Goal: Task Accomplishment & Management: Use online tool/utility

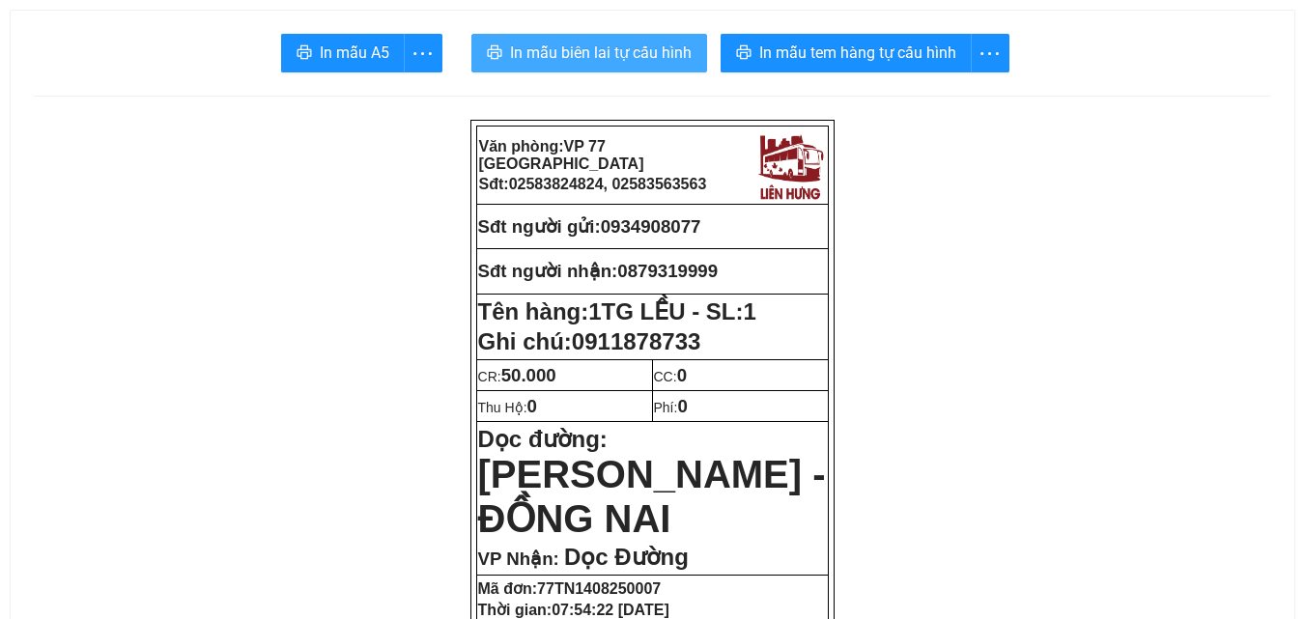
click at [611, 67] on button "In mẫu biên lai tự cấu hình" at bounding box center [589, 53] width 236 height 39
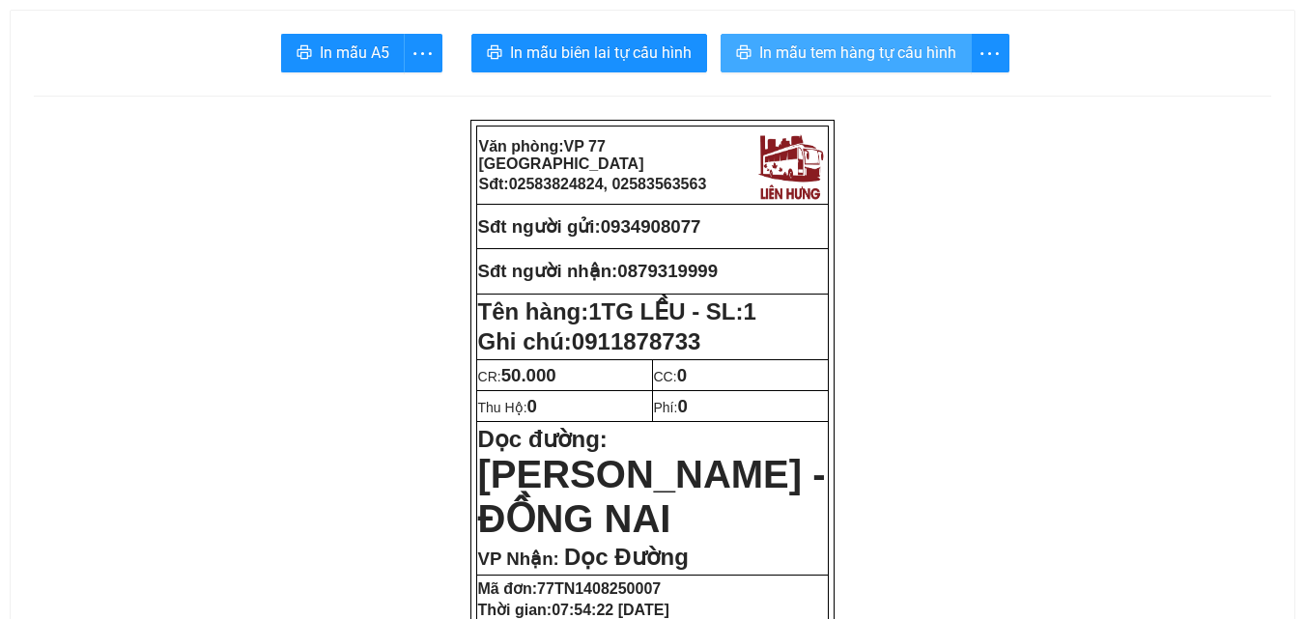
click at [825, 56] on span "In mẫu tem hàng tự cấu hình" at bounding box center [857, 53] width 197 height 24
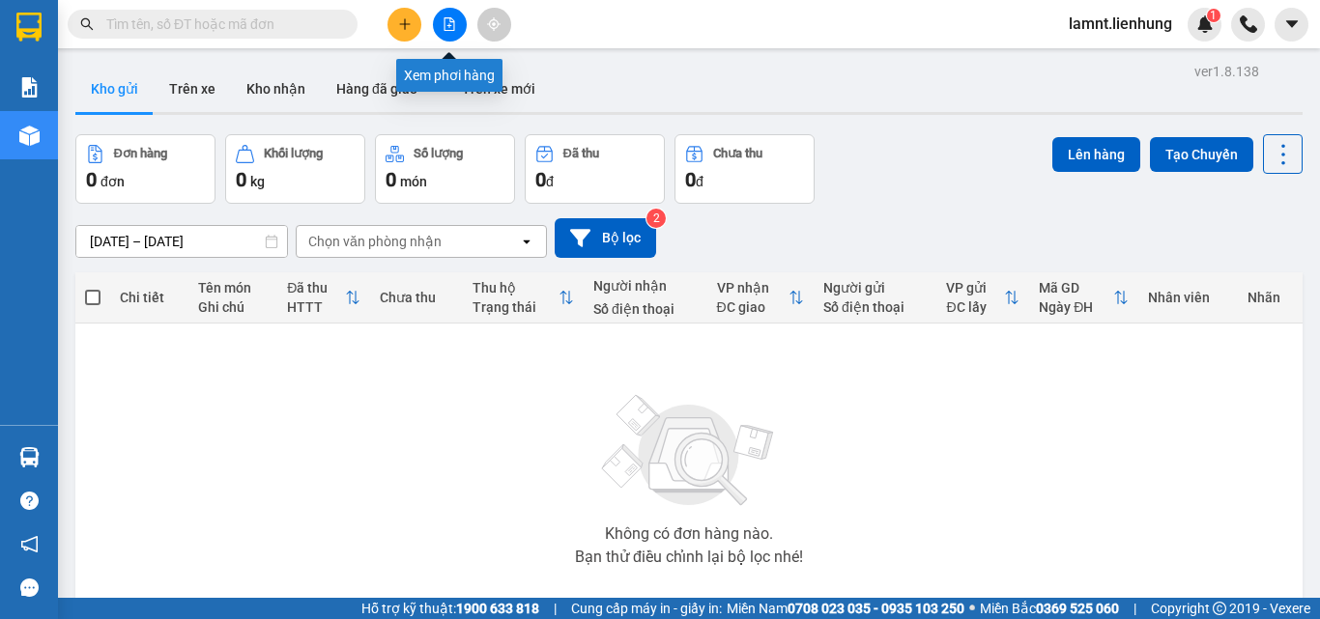
click at [444, 26] on icon "file-add" at bounding box center [449, 24] width 11 height 14
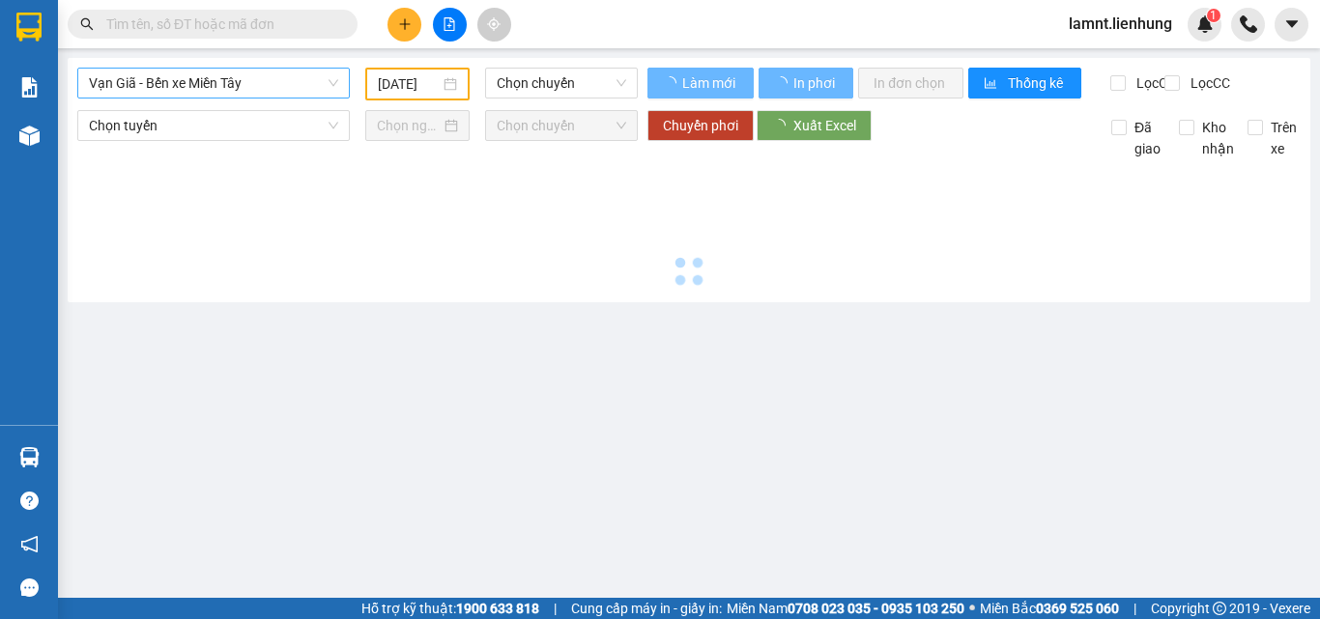
type input "[DATE]"
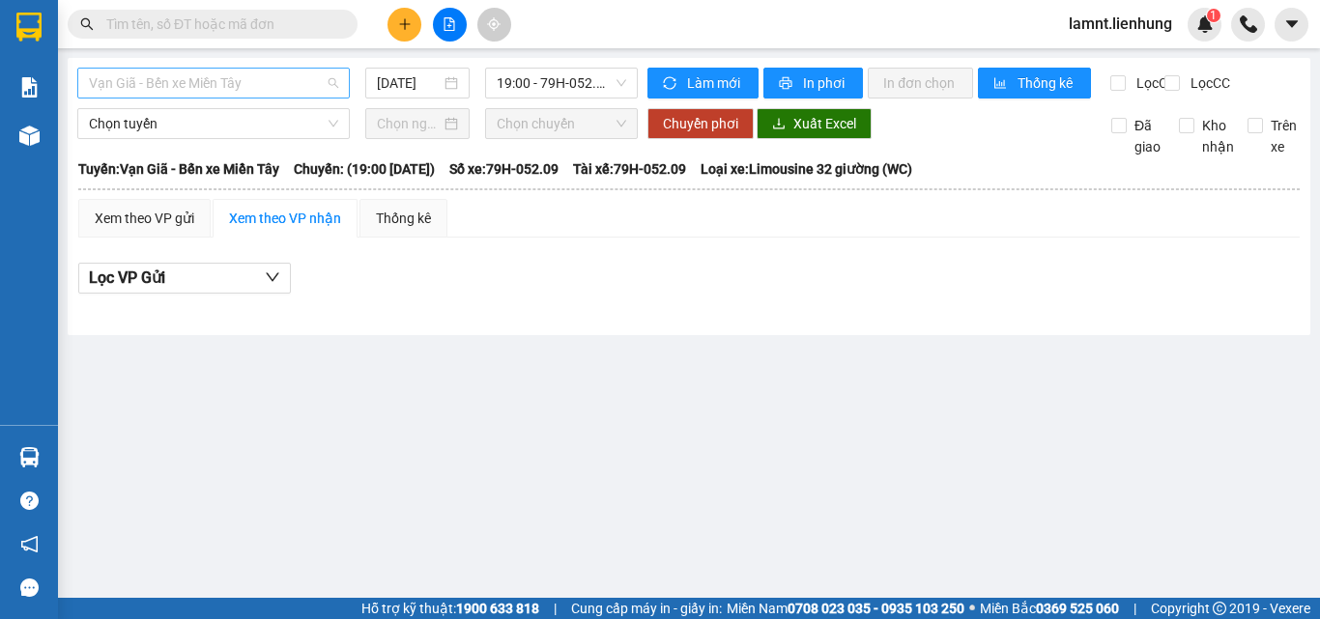
click at [215, 92] on span "Vạn Giã - Bến xe Miền Tây" at bounding box center [213, 83] width 249 height 29
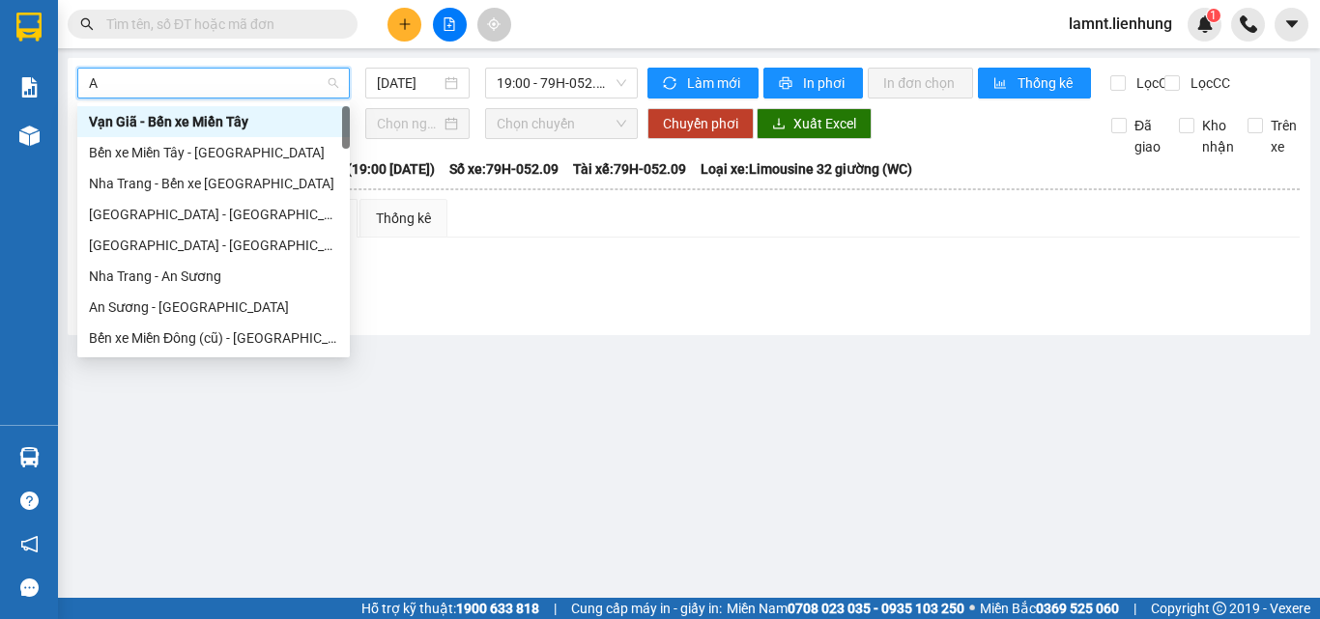
type input "AN"
click at [212, 279] on div "Nha Trang - An Sương" at bounding box center [213, 276] width 249 height 21
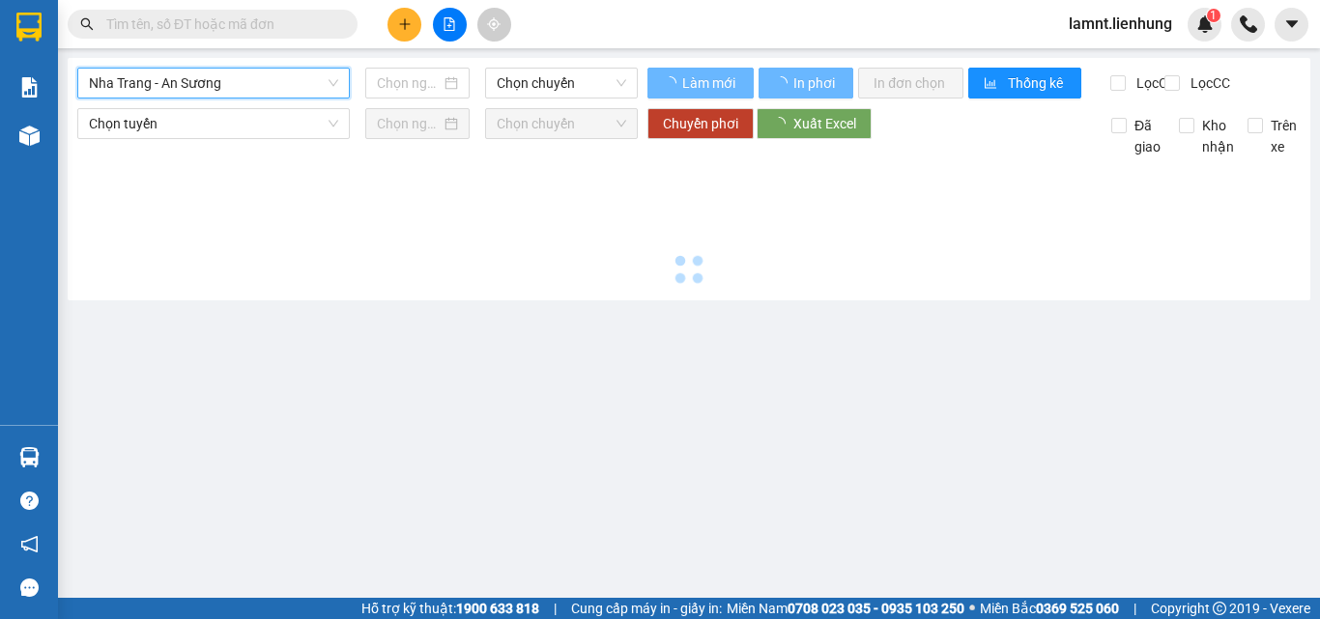
type input "[DATE]"
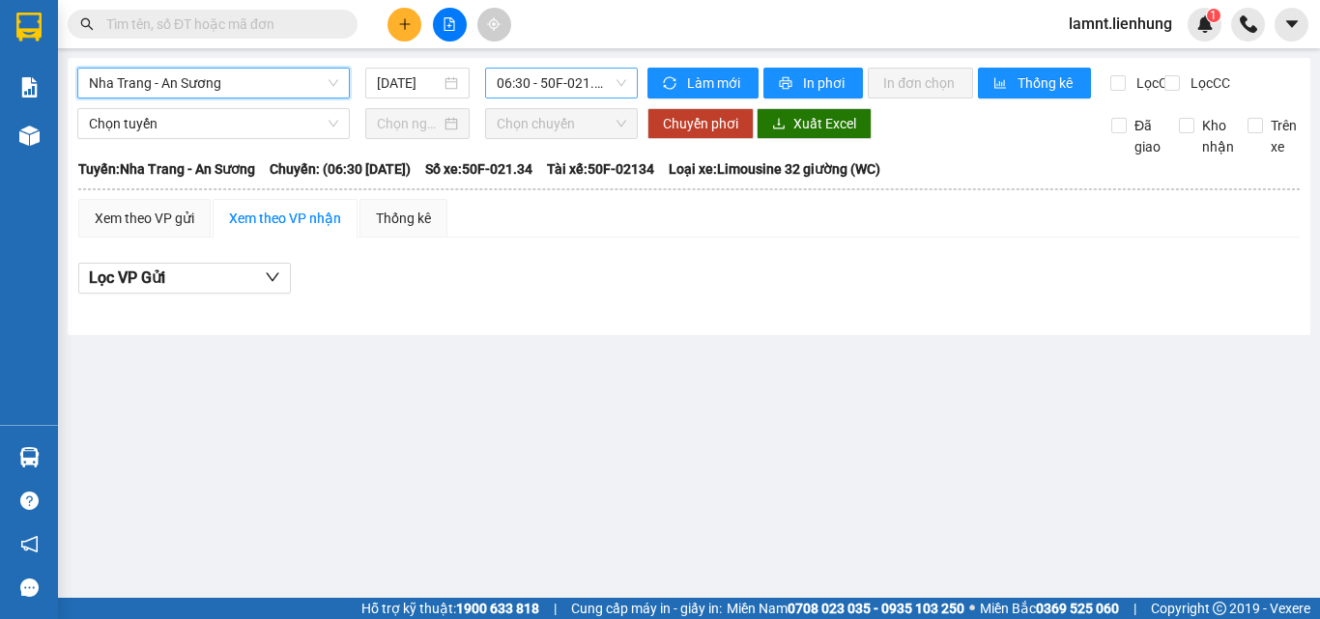
click at [545, 79] on span "06:30 - 50F-021.34" at bounding box center [561, 83] width 129 height 29
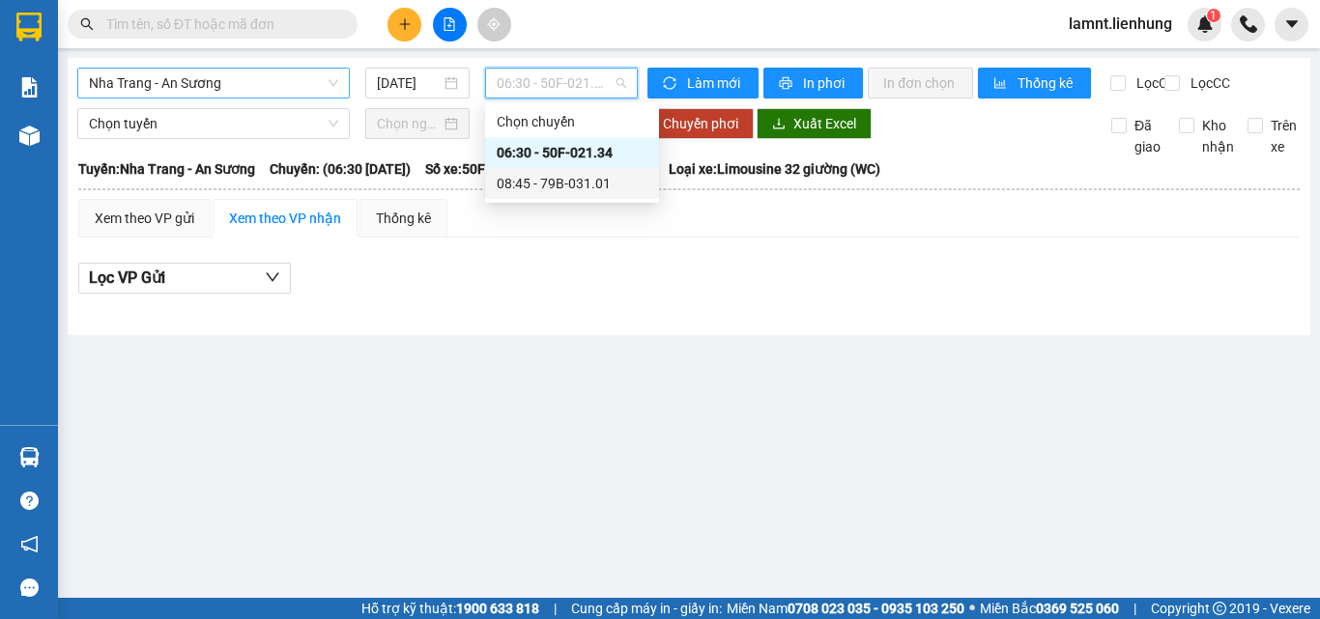
click at [537, 178] on div "08:45 - 79B-031.01" at bounding box center [572, 183] width 151 height 21
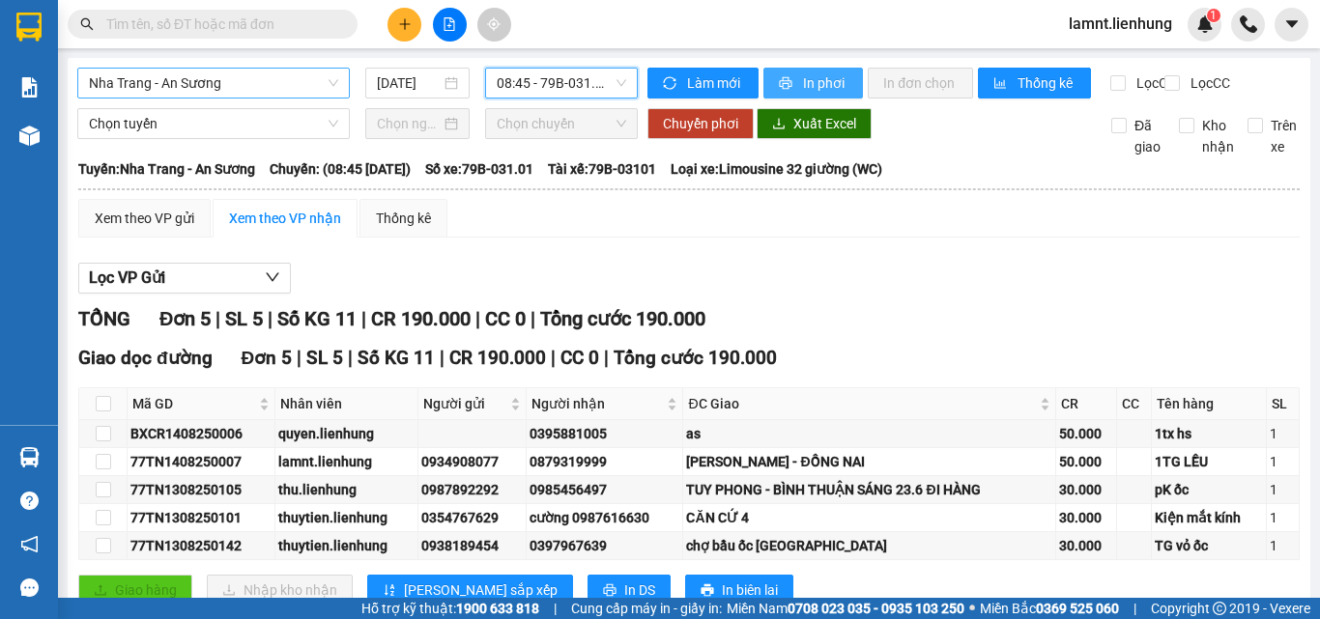
click at [783, 71] on button "In phơi" at bounding box center [813, 83] width 100 height 31
